Goal: Find specific page/section: Find specific page/section

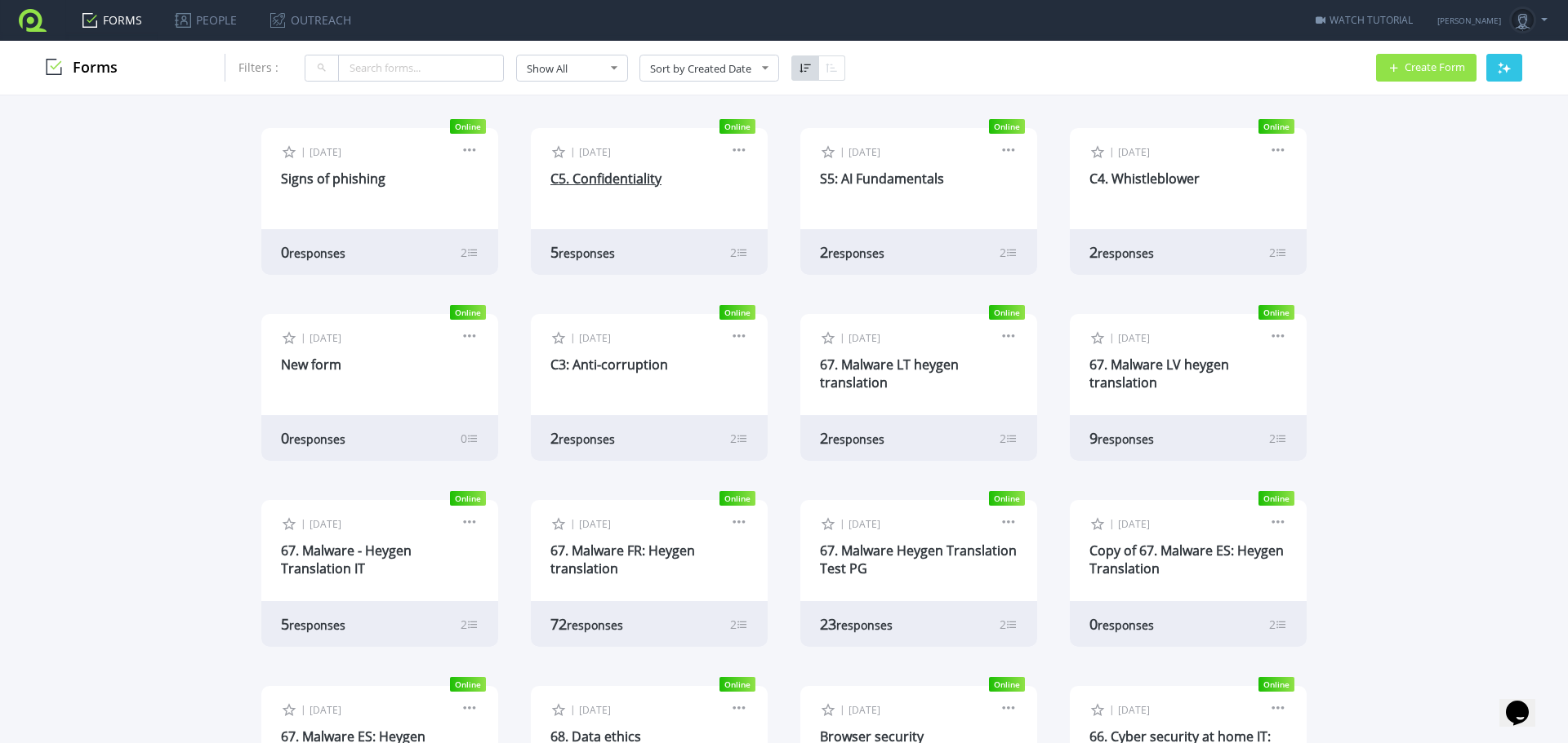
click at [615, 171] on link "C5. Confidentiality" at bounding box center [606, 178] width 111 height 18
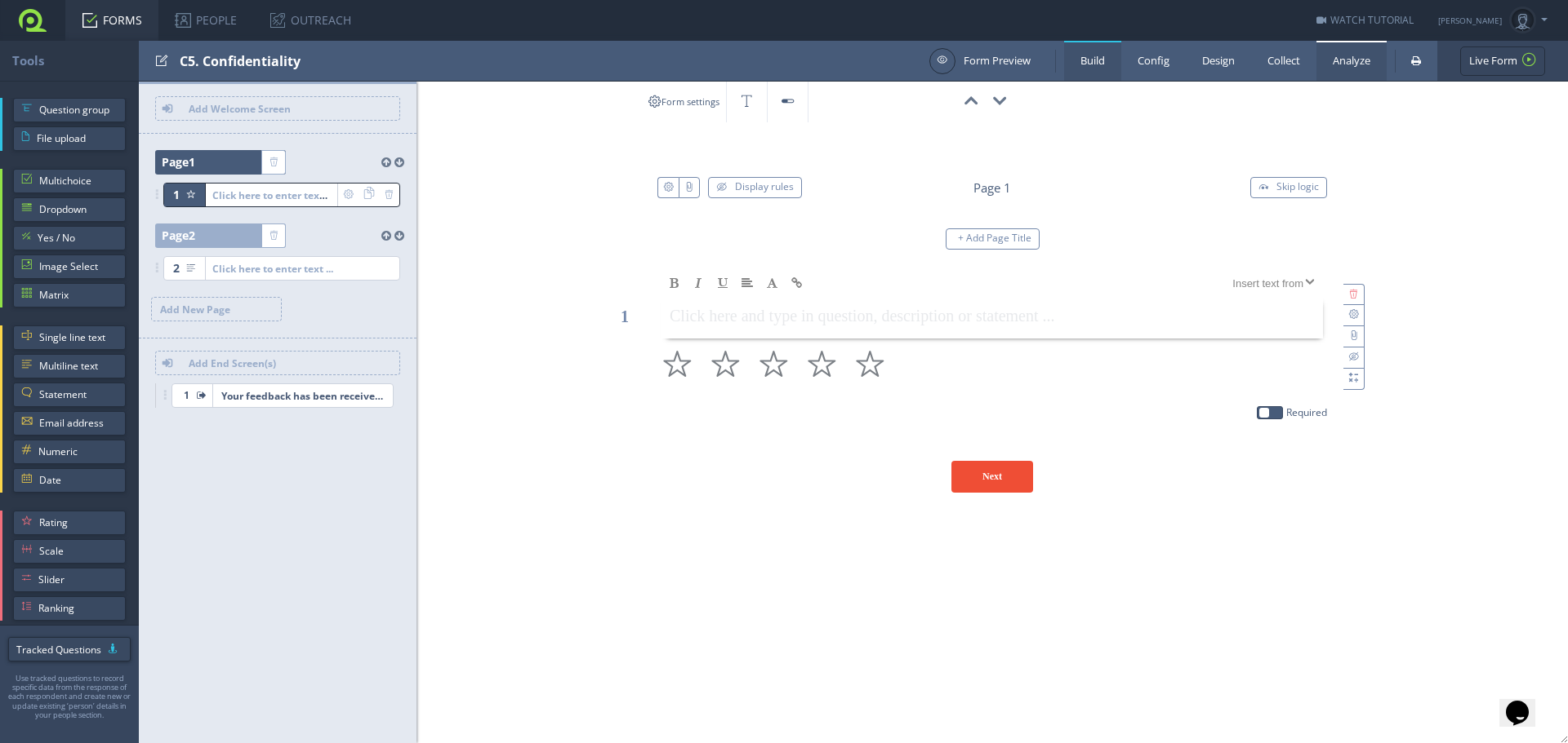
click at [1368, 60] on link "Analyze" at bounding box center [1352, 60] width 71 height 40
